Goal: Information Seeking & Learning: Obtain resource

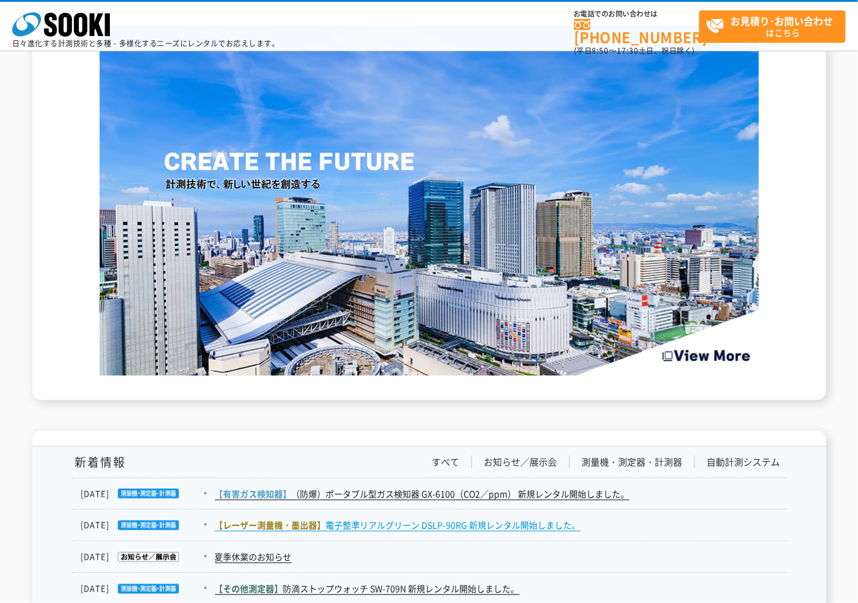
scroll to position [1955, 0]
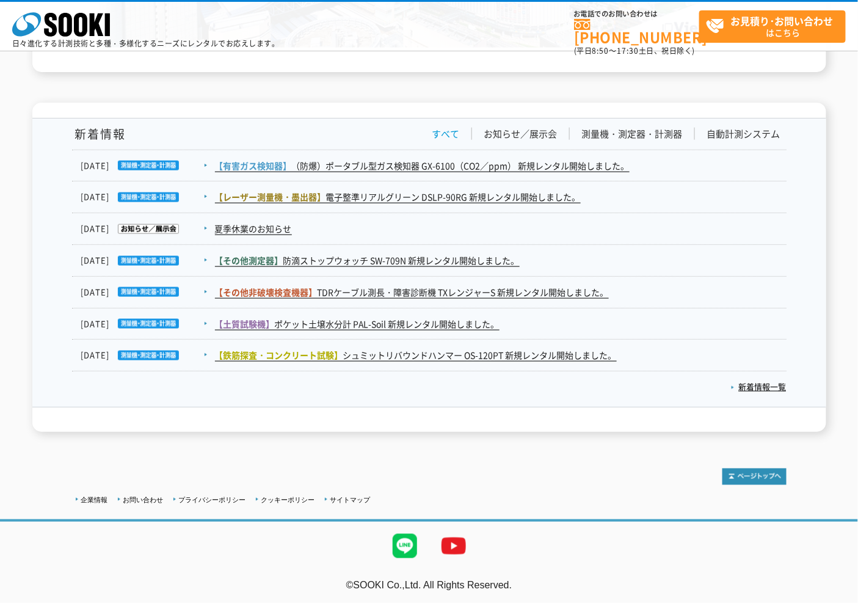
click at [437, 133] on link "すべて" at bounding box center [445, 134] width 27 height 13
click at [747, 386] on link "新着情報一覧" at bounding box center [759, 387] width 56 height 12
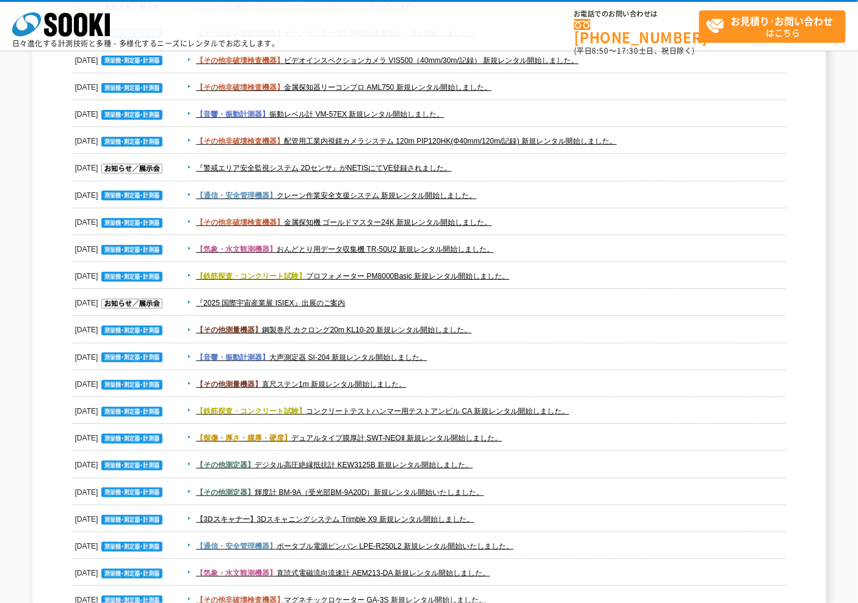
scroll to position [1755, 0]
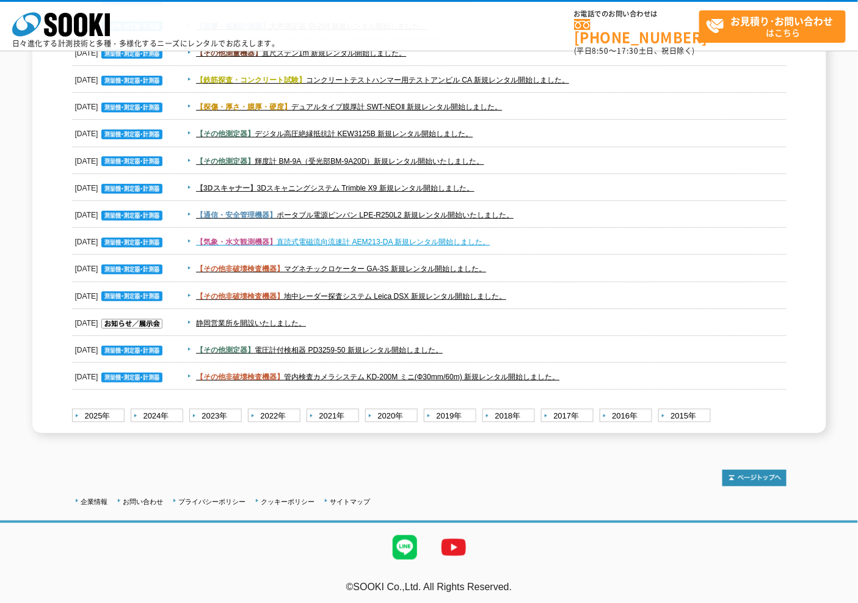
click at [375, 237] on link "【気象・水文観測機器】 直読式電磁流向流速計 AEM213-DA 新規レンタル開始しました。" at bounding box center [343, 241] width 294 height 9
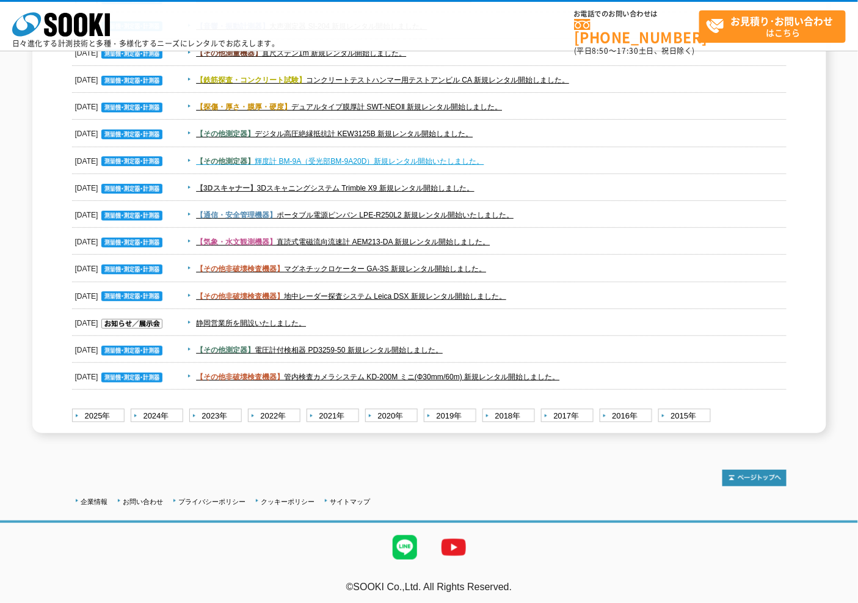
click at [432, 159] on link "【その他測定器】 輝度計 BM-9A（受光部BM-9A20D）新規レンタル開始いたしました。" at bounding box center [340, 161] width 288 height 9
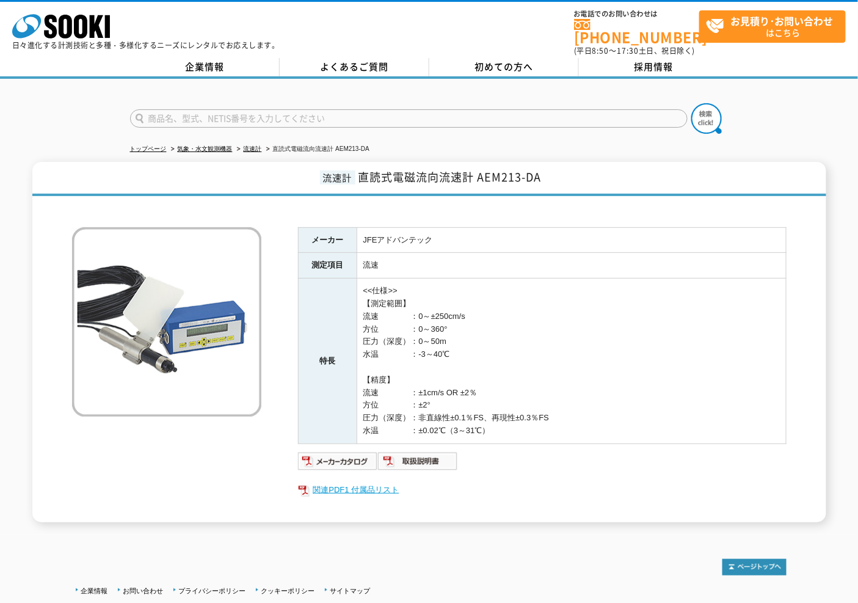
click at [350, 482] on link "関連PDF1 付属品リスト" at bounding box center [542, 490] width 488 height 16
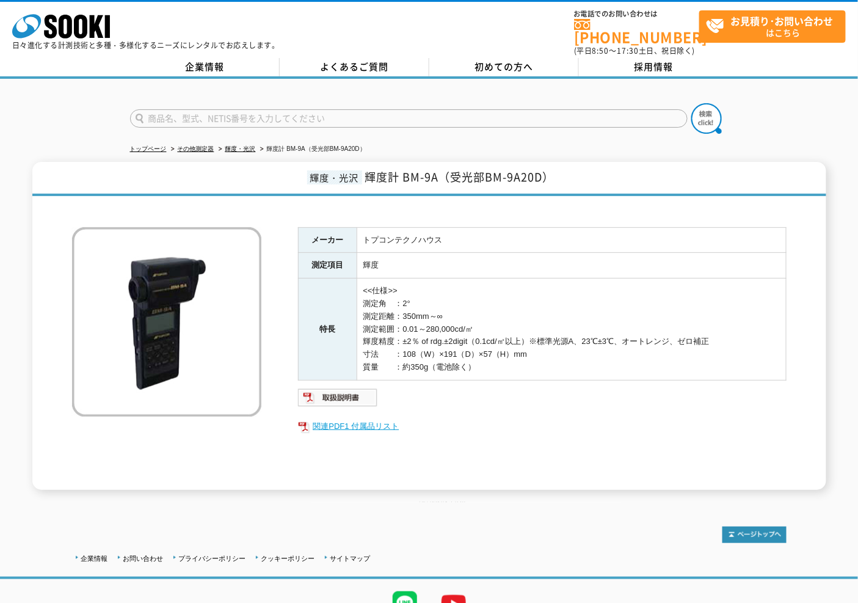
click at [369, 423] on link "関連PDF1 付属品リスト" at bounding box center [542, 426] width 488 height 16
click at [371, 421] on link "関連PDF1 付属品リスト" at bounding box center [542, 426] width 488 height 16
click at [334, 418] on link "関連PDF1 付属品リスト" at bounding box center [542, 426] width 488 height 16
click at [383, 418] on link "関連PDF1 付属品リスト" at bounding box center [542, 426] width 488 height 16
